Goal: Browse casually: Explore the website without a specific task or goal

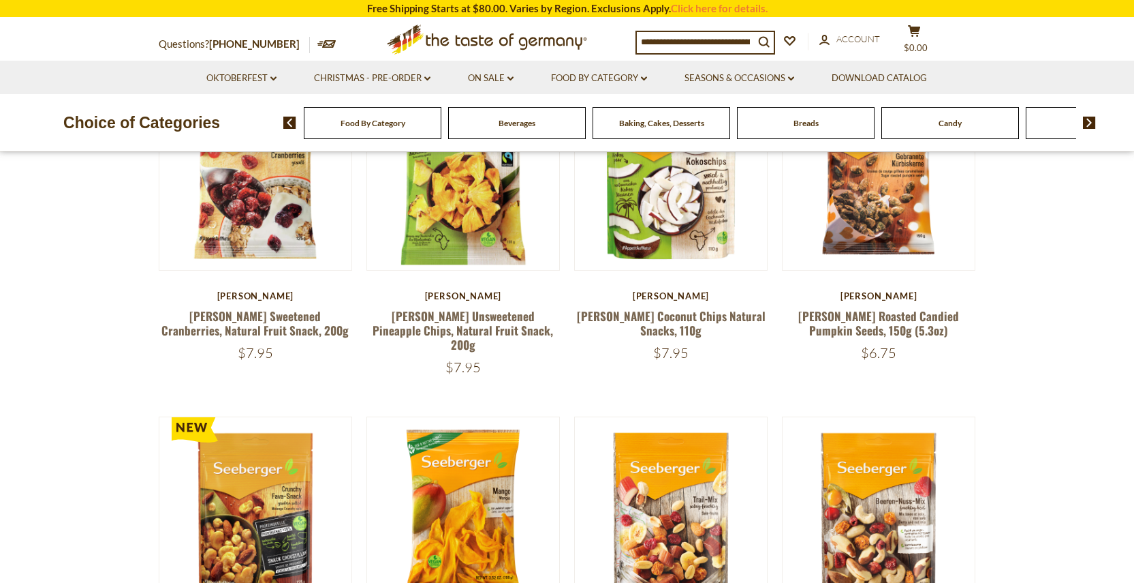
scroll to position [545, 0]
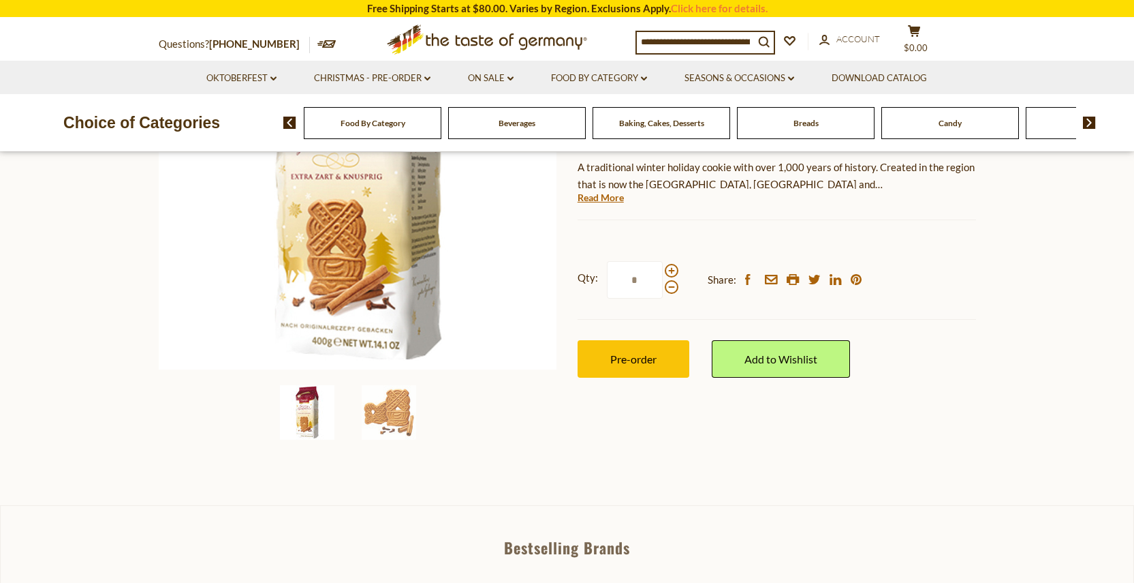
scroll to position [204, 0]
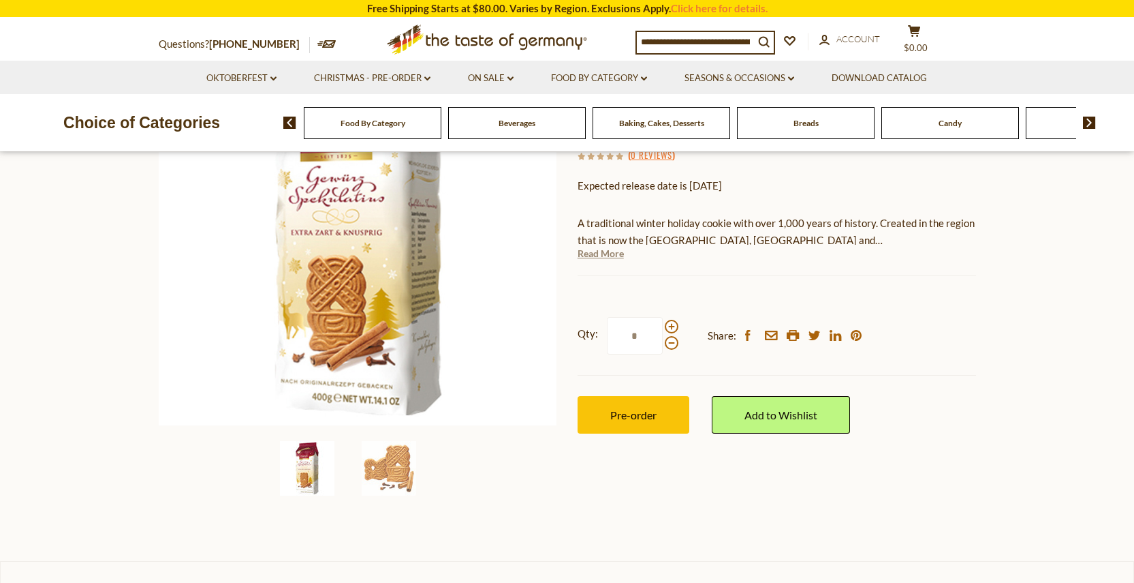
click at [604, 252] on link "Read More" at bounding box center [601, 254] width 46 height 14
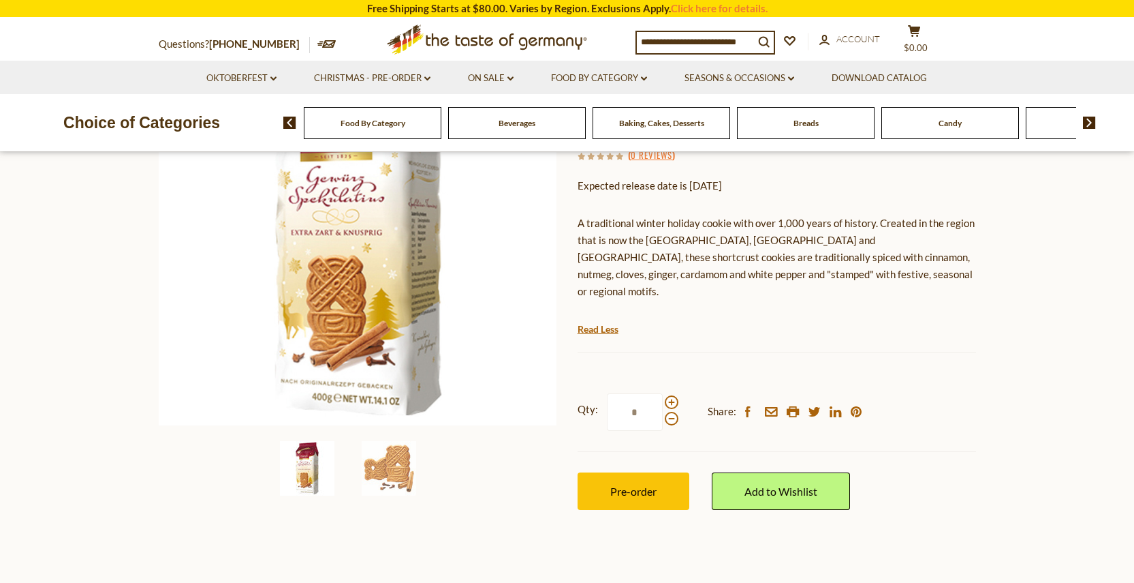
click at [442, 117] on div "Beverages" at bounding box center [373, 123] width 138 height 32
click at [516, 121] on span "Beverages" at bounding box center [517, 123] width 37 height 10
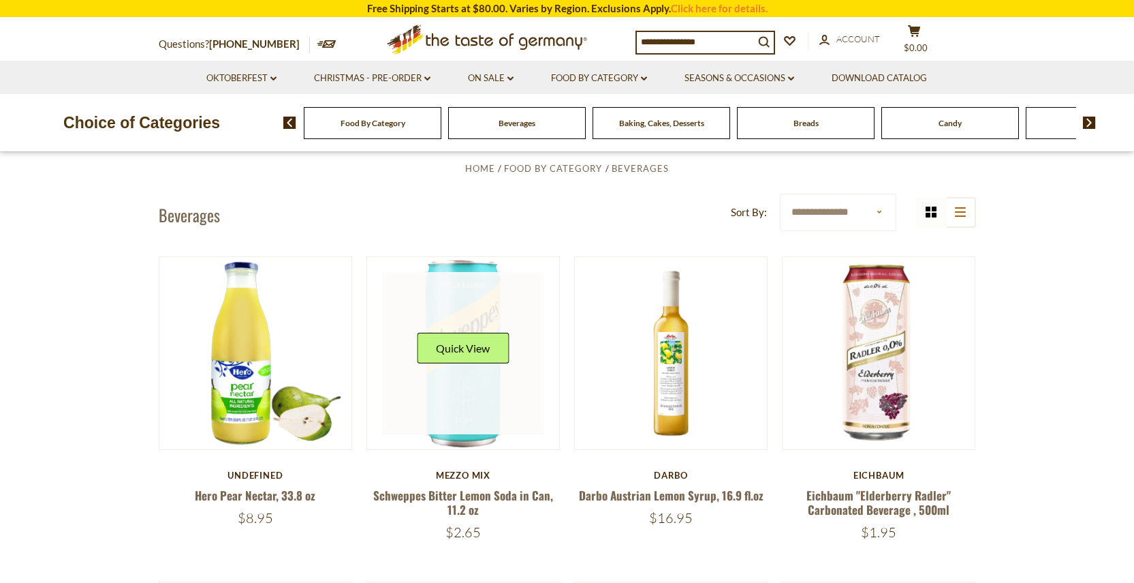
scroll to position [273, 0]
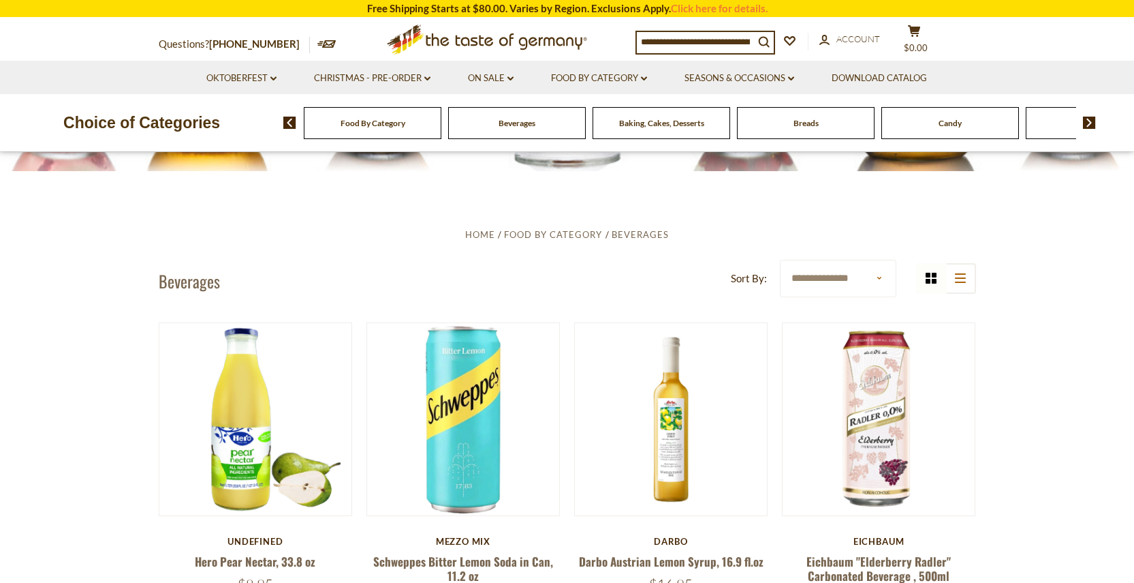
click at [442, 133] on div "Baking, Cakes, Desserts" at bounding box center [373, 123] width 138 height 32
click at [671, 128] on span "Baking, Cakes, Desserts" at bounding box center [661, 123] width 85 height 10
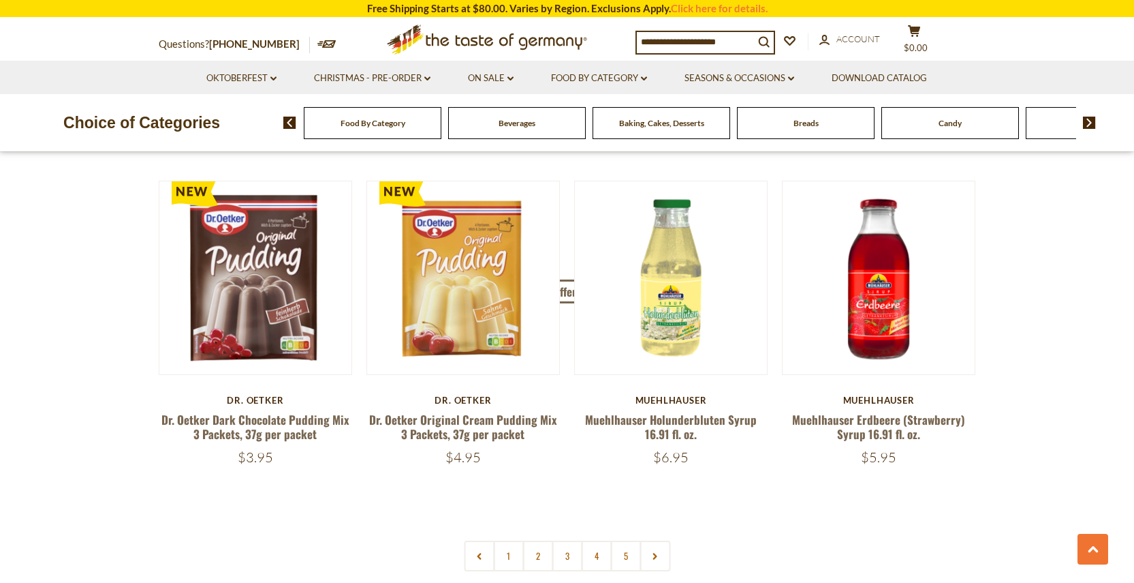
scroll to position [3066, 0]
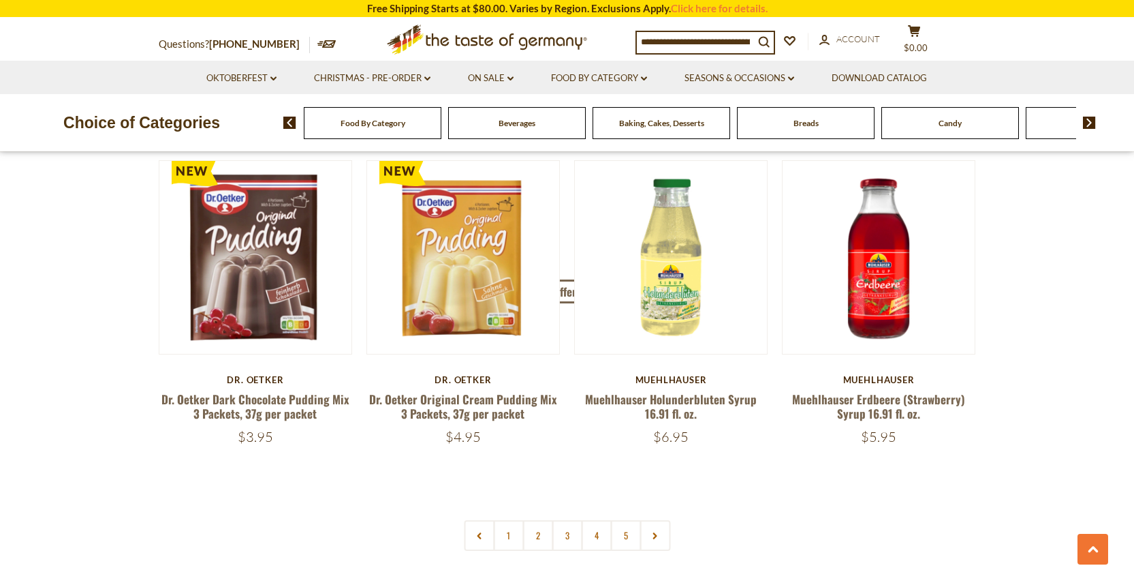
click at [950, 124] on span "Candy" at bounding box center [950, 123] width 23 height 10
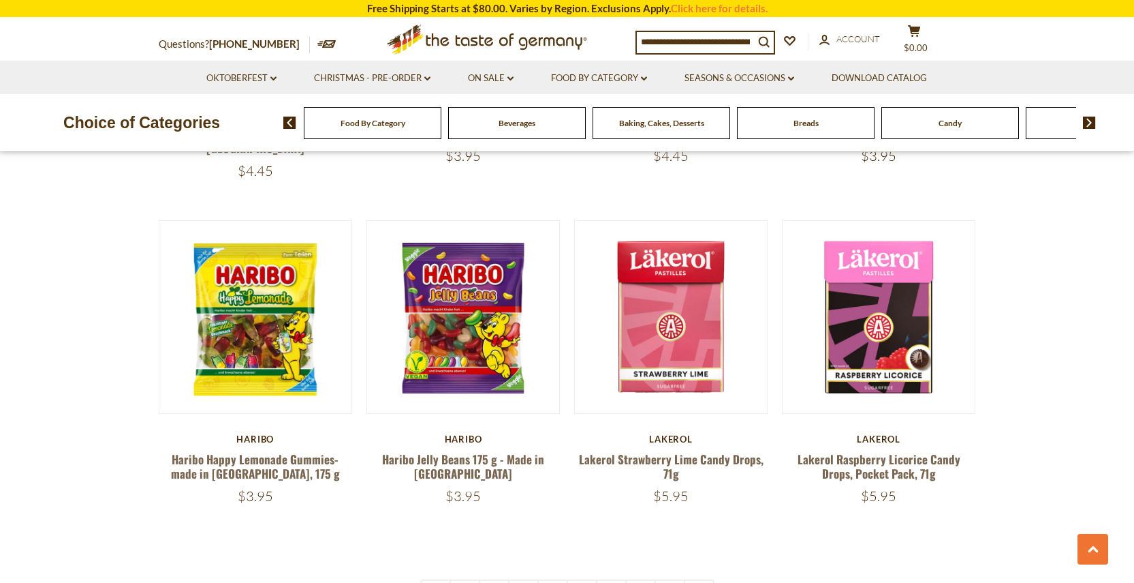
scroll to position [3134, 0]
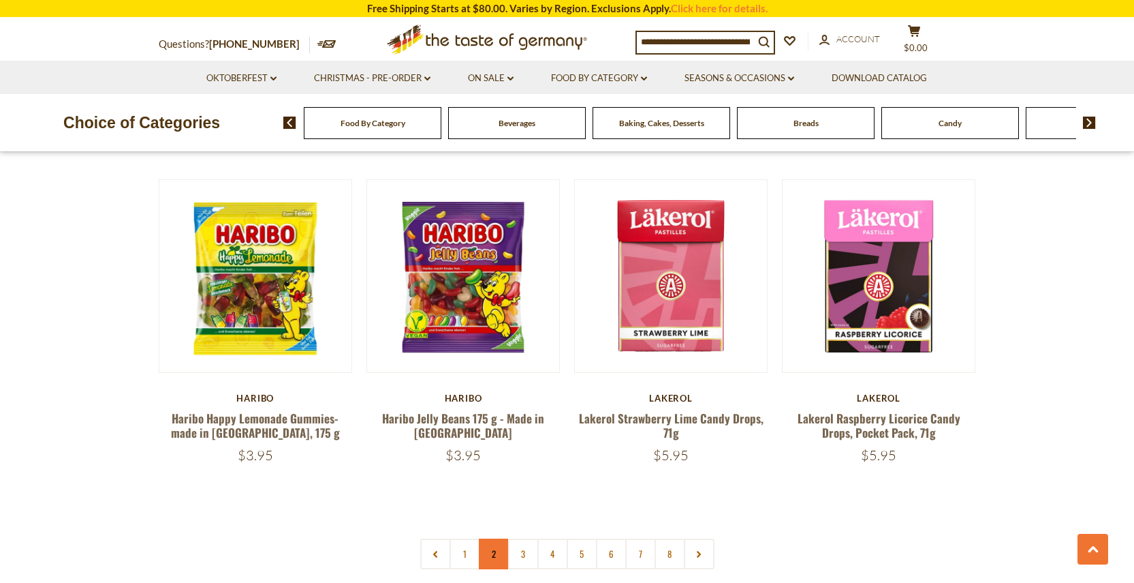
click at [497, 538] on link "2" at bounding box center [494, 553] width 31 height 31
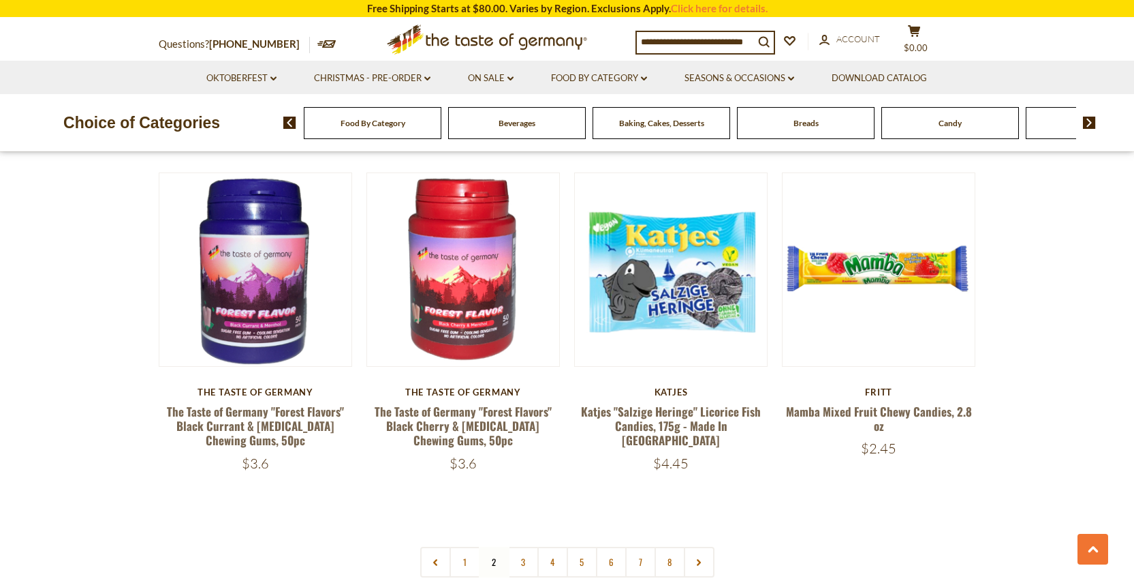
scroll to position [3121, 0]
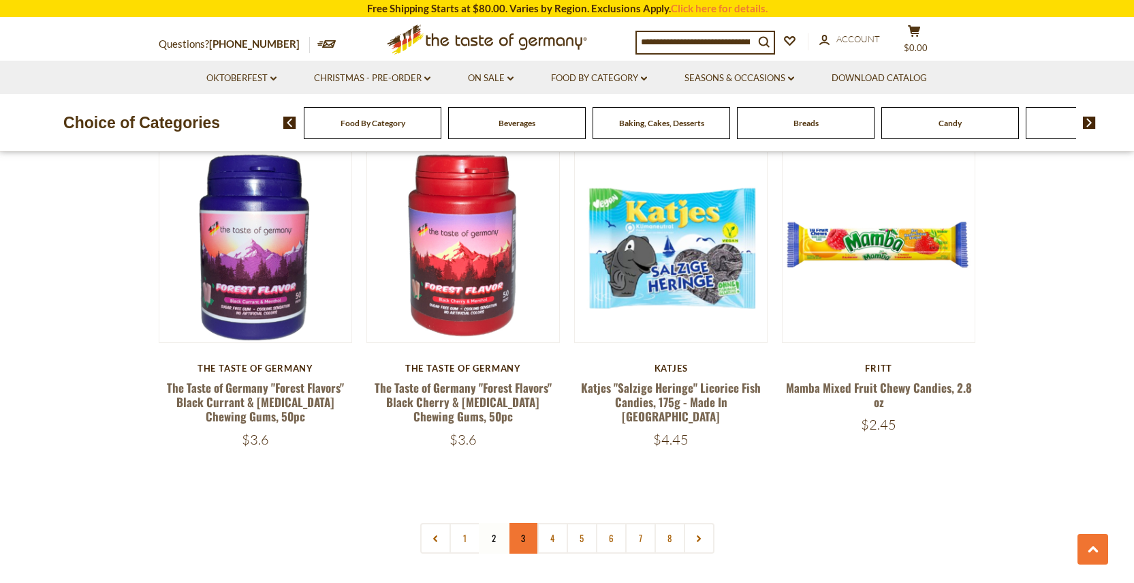
click at [521, 523] on link "3" at bounding box center [523, 538] width 31 height 31
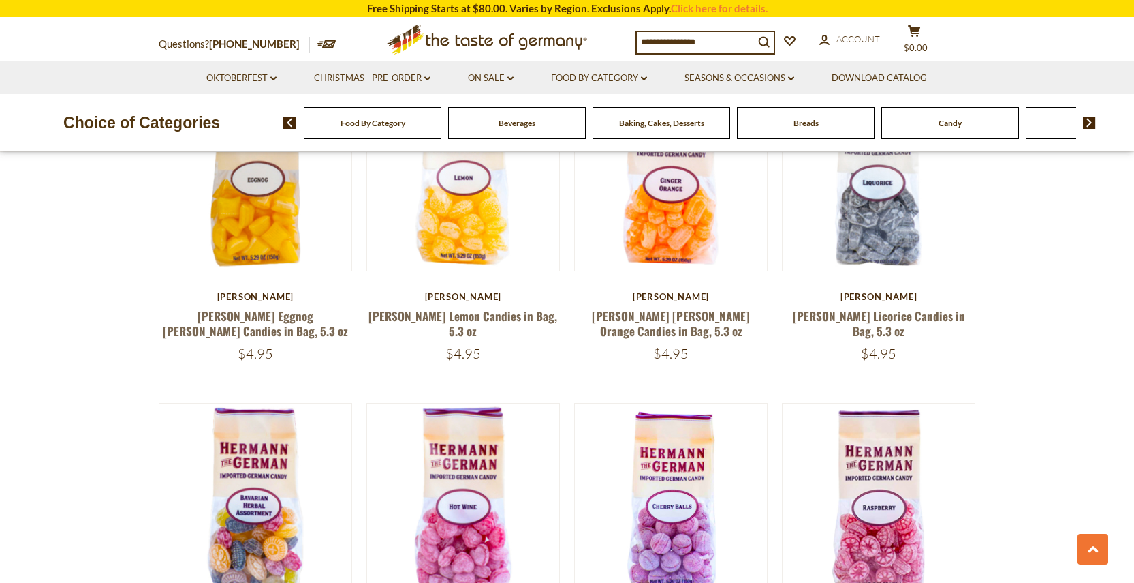
scroll to position [1554, 0]
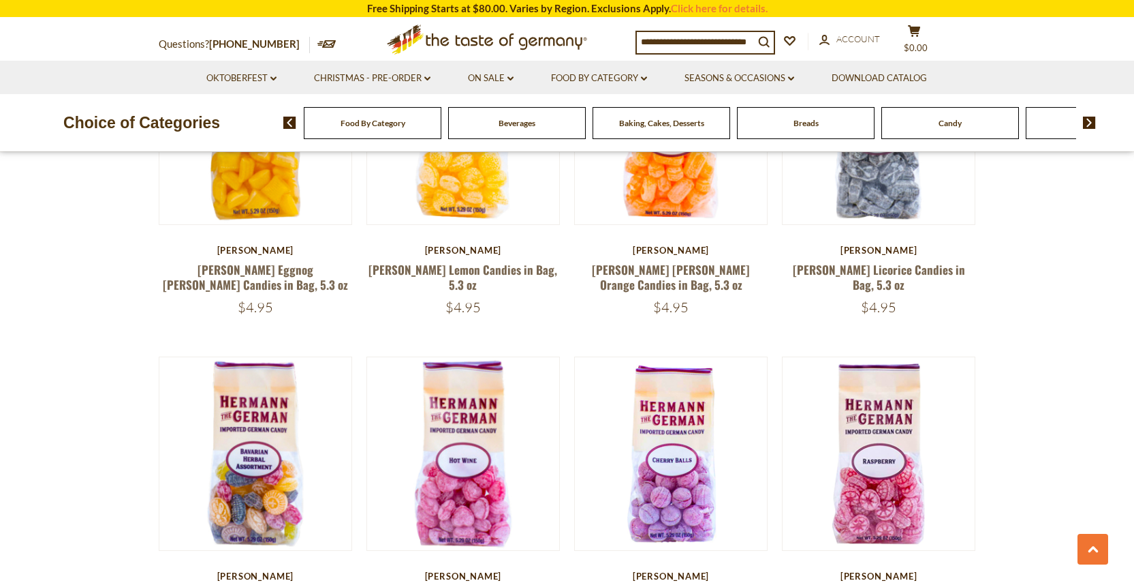
click at [1093, 122] on img at bounding box center [1089, 123] width 13 height 12
click at [741, 121] on span "Cereal" at bounding box center [733, 123] width 23 height 10
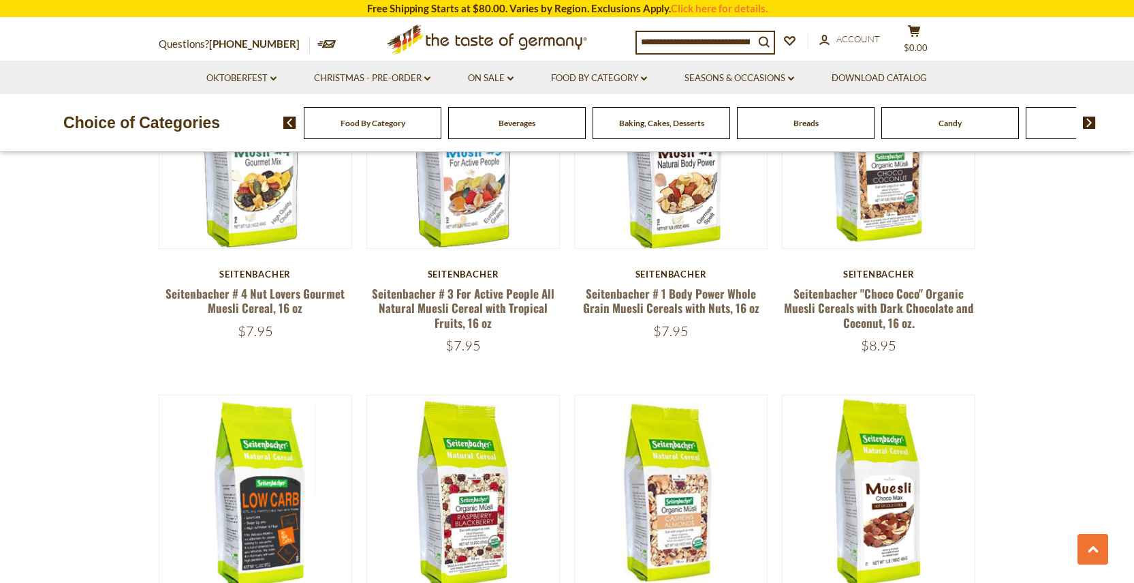
scroll to position [679, 0]
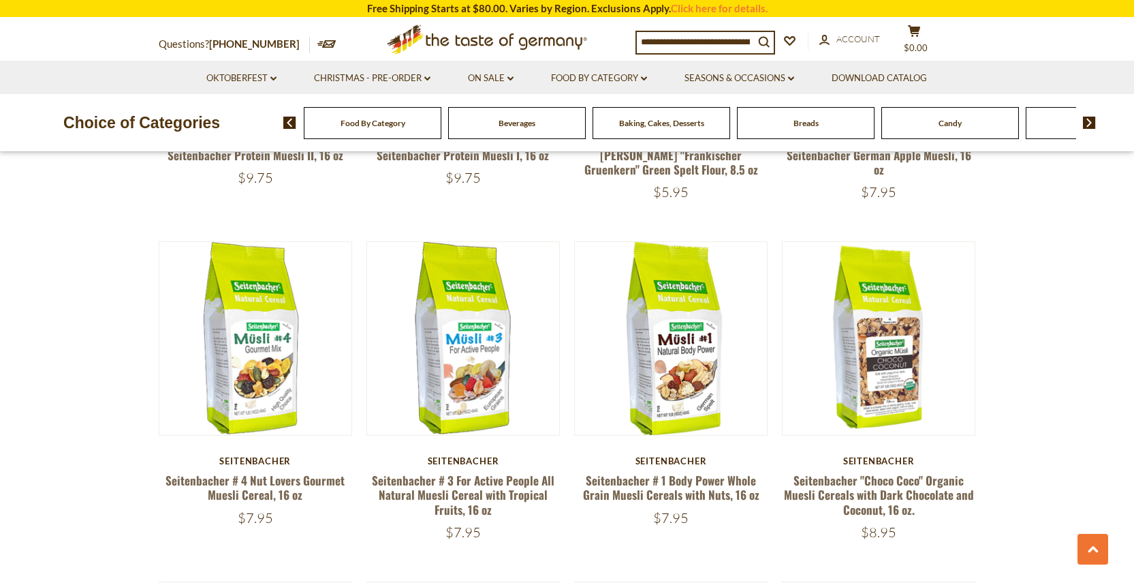
click at [1092, 127] on img at bounding box center [1089, 123] width 13 height 12
click at [1092, 125] on img at bounding box center [1089, 123] width 13 height 12
click at [1089, 125] on img at bounding box center [1089, 123] width 13 height 12
click at [1088, 125] on img at bounding box center [1089, 123] width 13 height 12
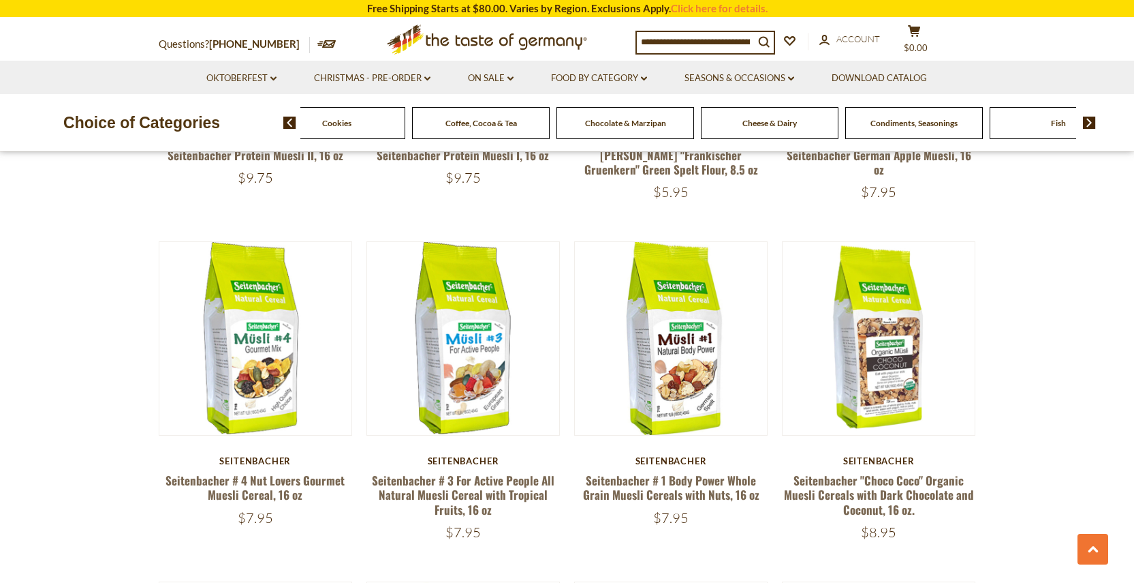
click at [630, 127] on span "Chocolate & Marzipan" at bounding box center [625, 123] width 81 height 10
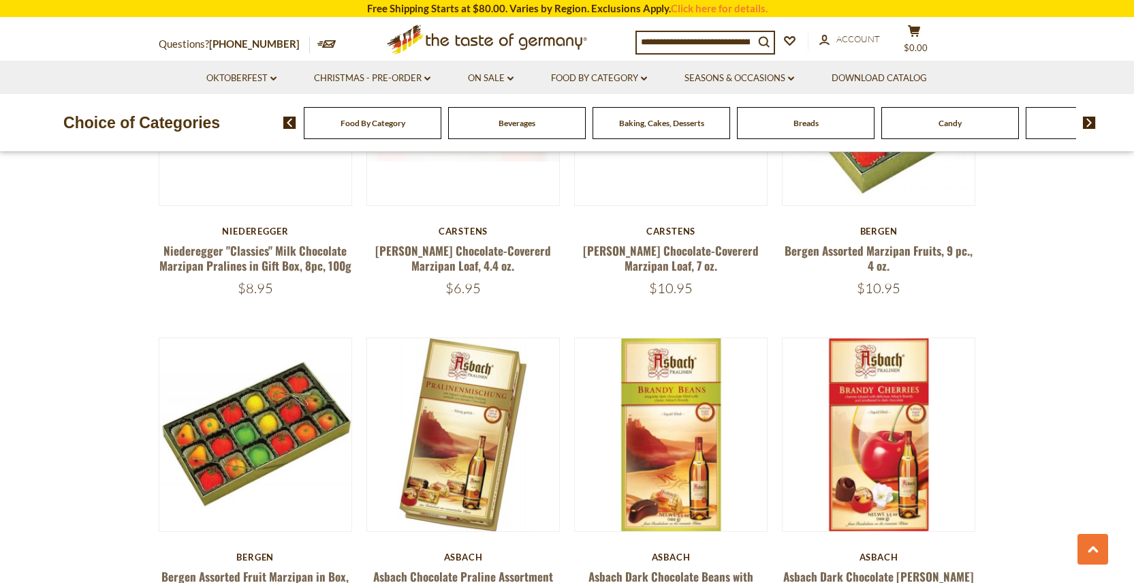
scroll to position [3202, 0]
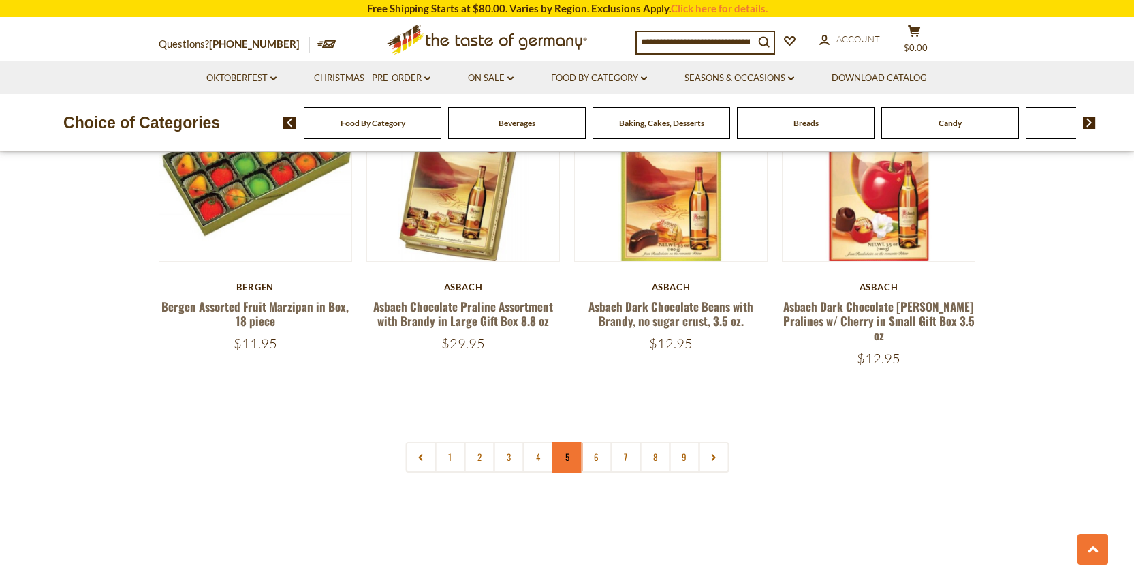
click at [560, 443] on link "5" at bounding box center [567, 457] width 31 height 31
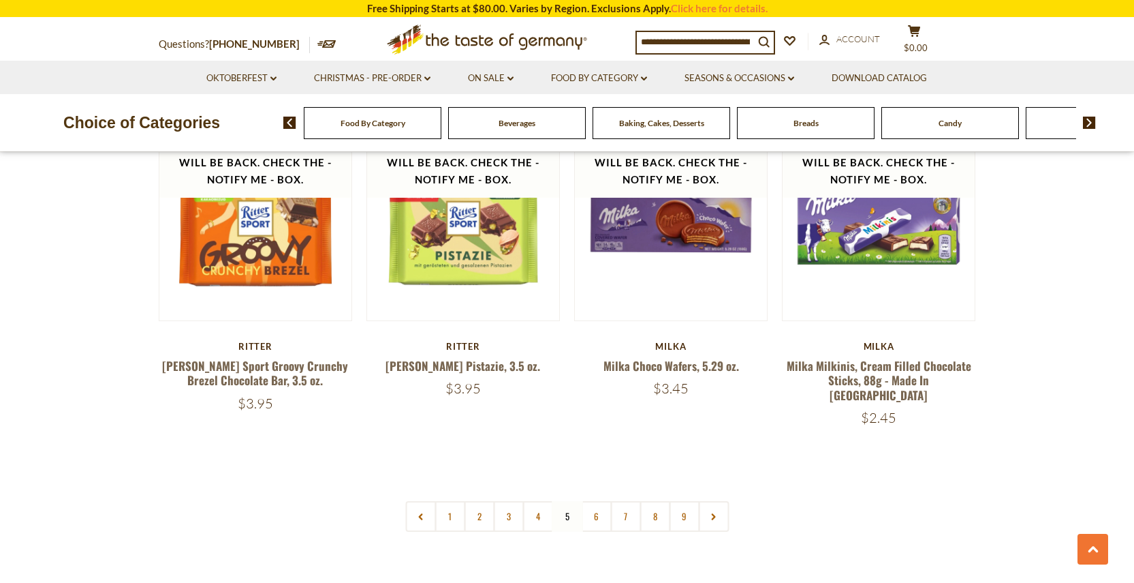
scroll to position [3121, 0]
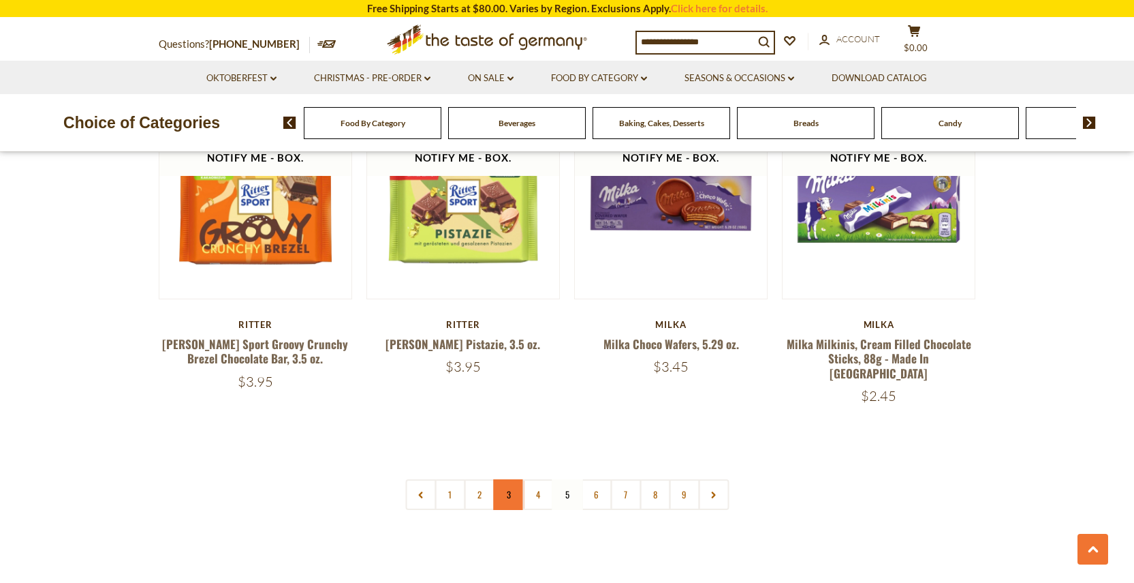
click at [511, 479] on link "3" at bounding box center [508, 494] width 31 height 31
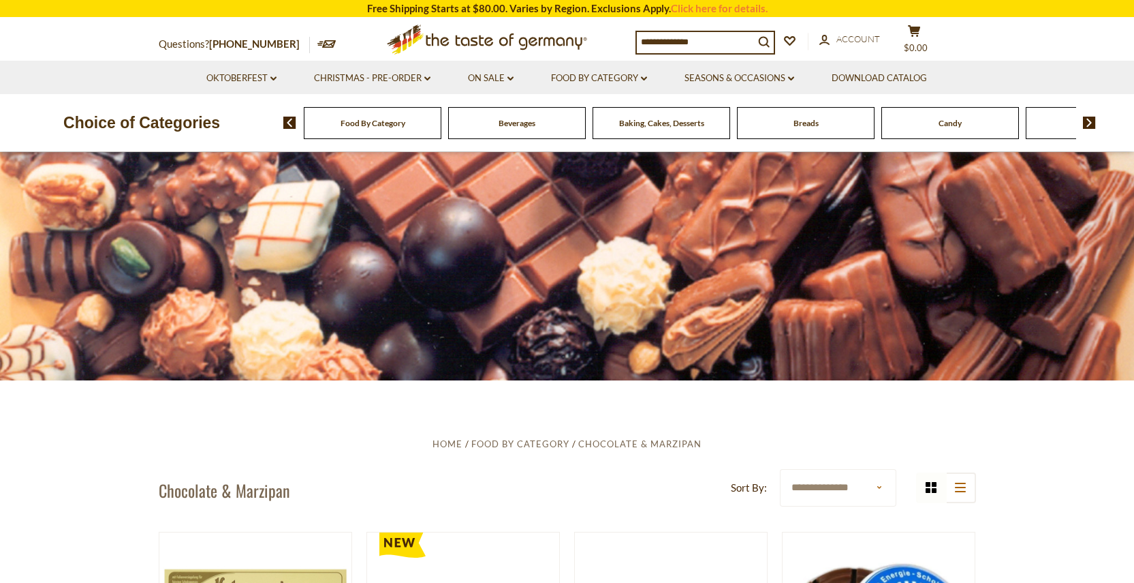
scroll to position [0, 0]
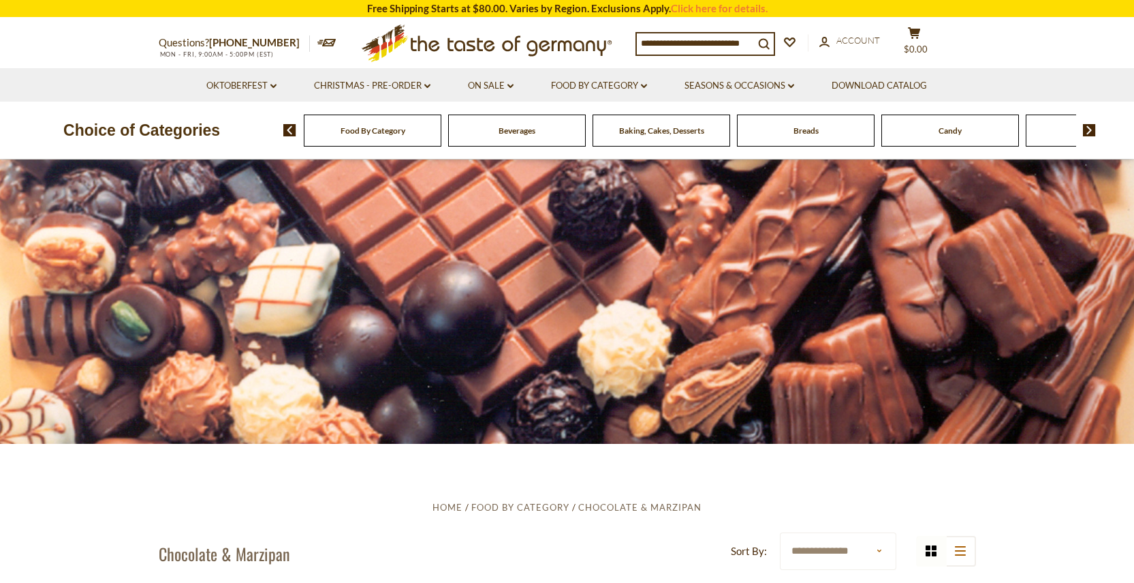
click at [1091, 131] on img at bounding box center [1089, 130] width 13 height 12
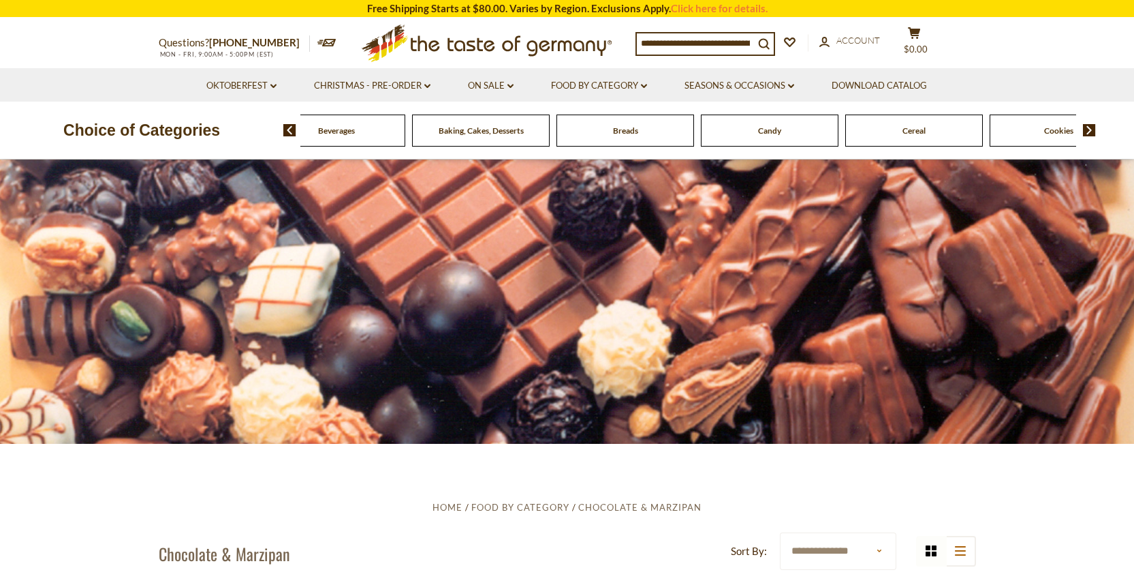
click at [1090, 132] on img at bounding box center [1089, 130] width 13 height 12
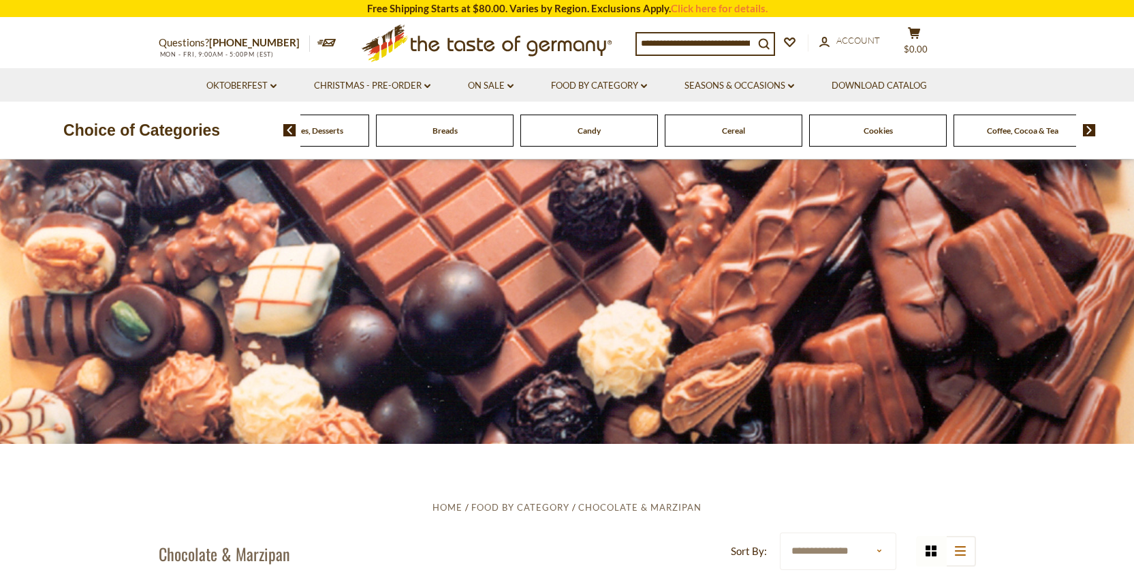
click at [1090, 132] on img at bounding box center [1089, 130] width 13 height 12
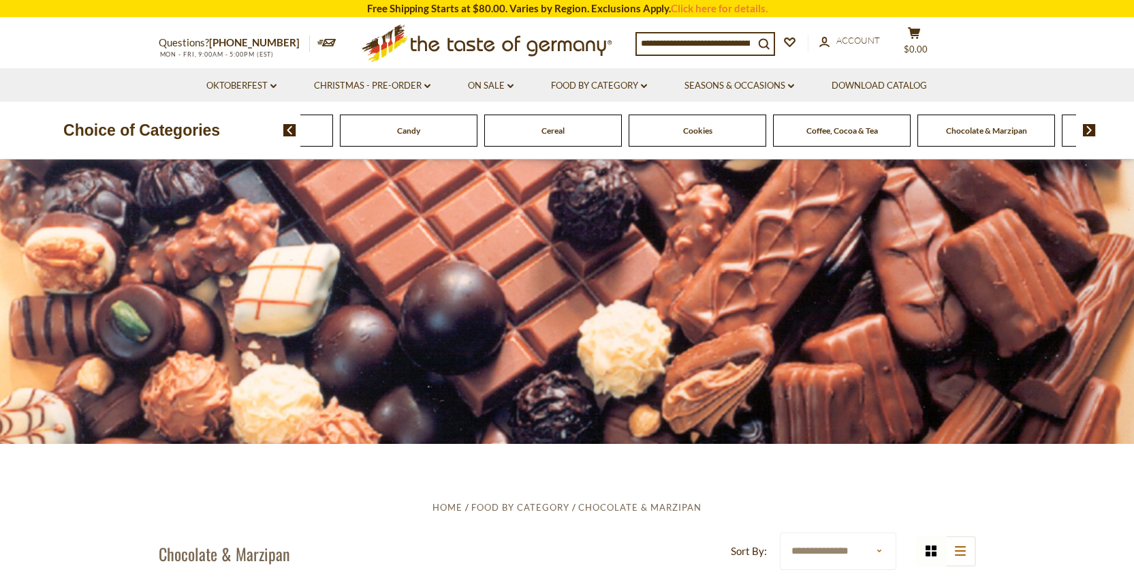
click at [1089, 133] on img at bounding box center [1089, 130] width 13 height 12
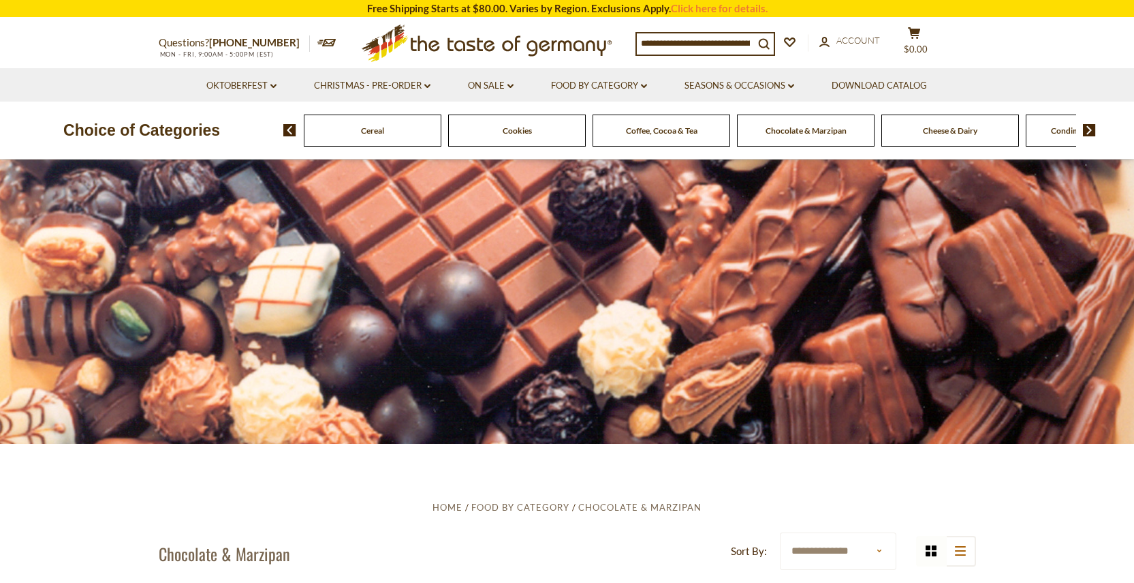
click at [1089, 134] on img at bounding box center [1089, 130] width 13 height 12
